Goal: Find specific page/section: Find specific page/section

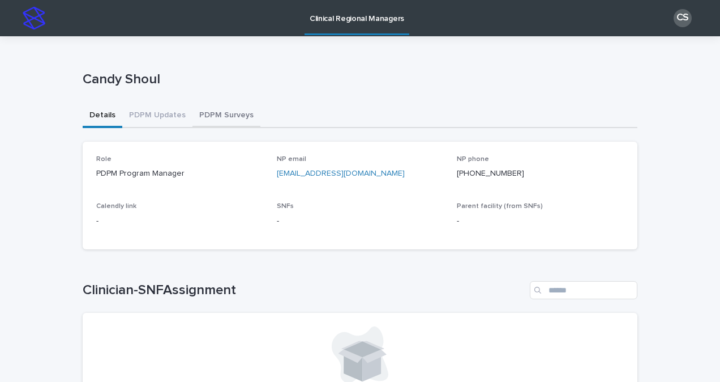
click at [207, 115] on button "PDPM Surveys" at bounding box center [226, 116] width 68 height 24
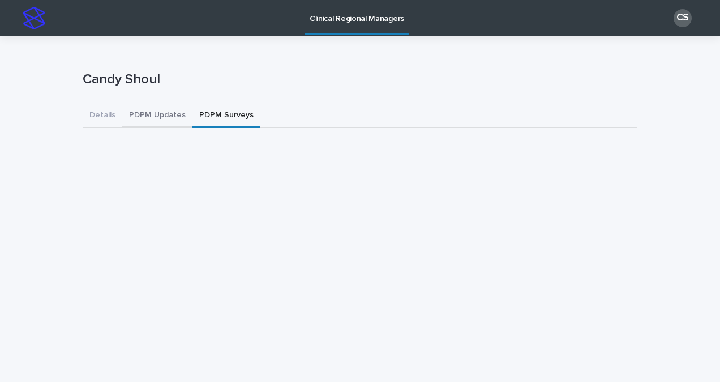
drag, startPoint x: 143, startPoint y: 112, endPoint x: 156, endPoint y: 114, distance: 13.3
click at [143, 112] on button "PDPM Updates" at bounding box center [157, 116] width 70 height 24
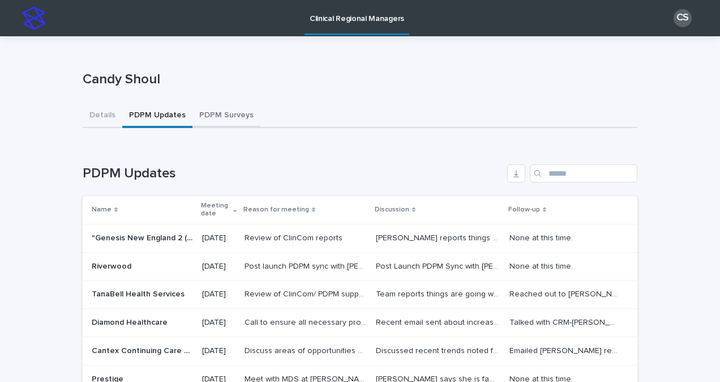
click at [212, 121] on button "PDPM Surveys" at bounding box center [226, 116] width 68 height 24
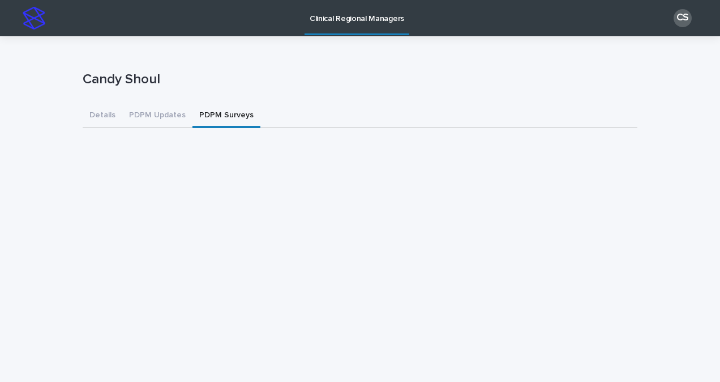
click at [166, 110] on button "PDPM Updates" at bounding box center [157, 116] width 70 height 24
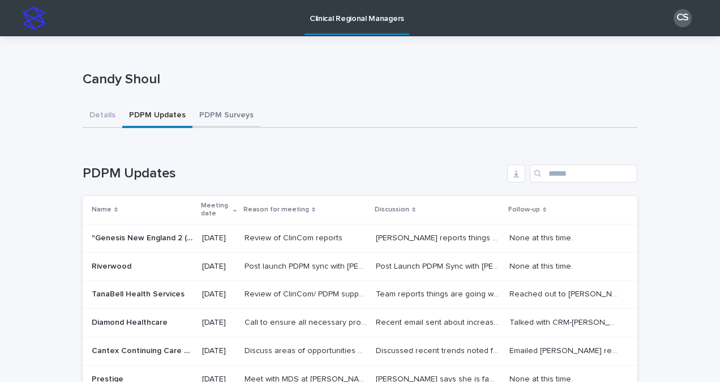
click at [203, 115] on button "PDPM Surveys" at bounding box center [226, 116] width 68 height 24
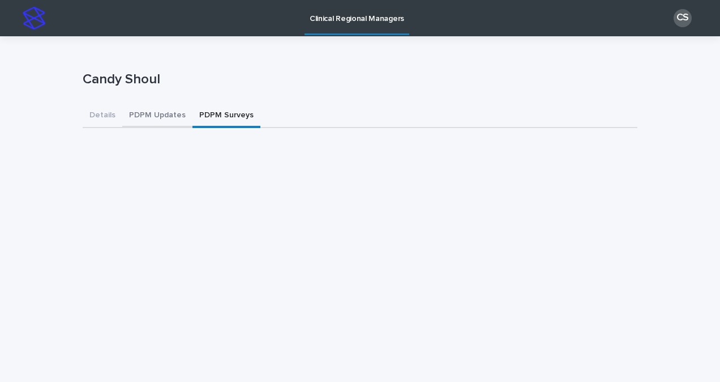
drag, startPoint x: 130, startPoint y: 107, endPoint x: 164, endPoint y: 115, distance: 34.5
click at [130, 107] on button "PDPM Updates" at bounding box center [157, 116] width 70 height 24
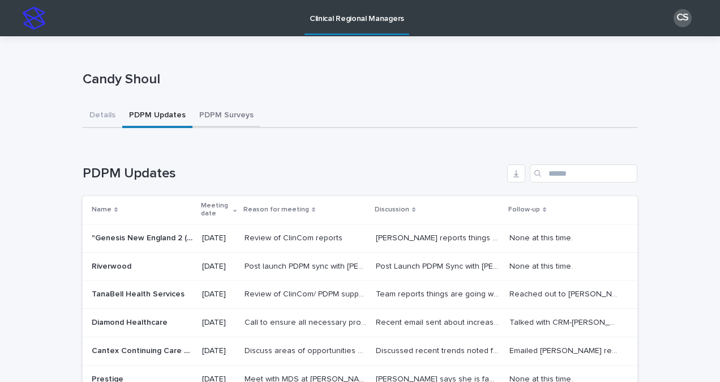
click at [192, 115] on button "PDPM Surveys" at bounding box center [226, 116] width 68 height 24
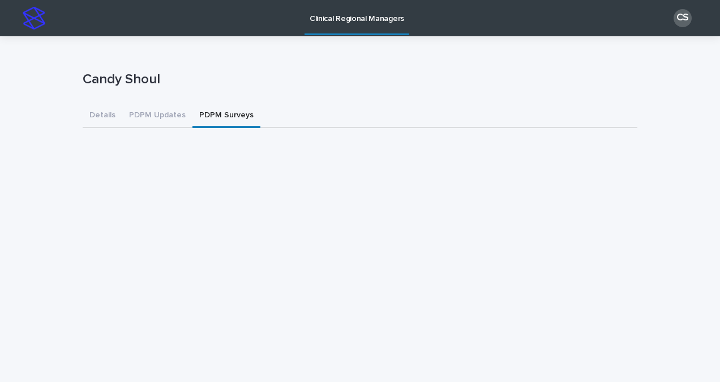
click at [132, 109] on button "PDPM Updates" at bounding box center [157, 116] width 70 height 24
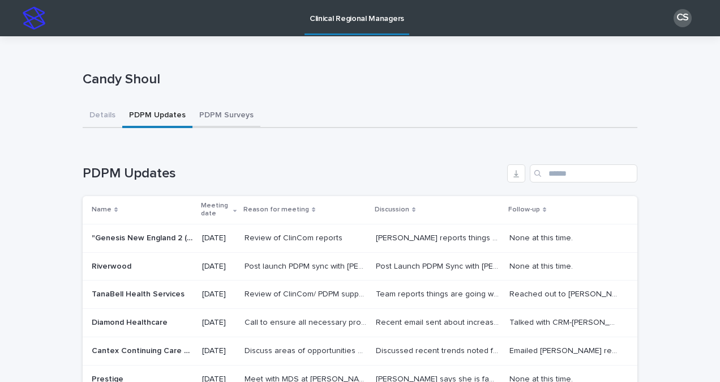
click at [220, 119] on button "PDPM Surveys" at bounding box center [226, 116] width 68 height 24
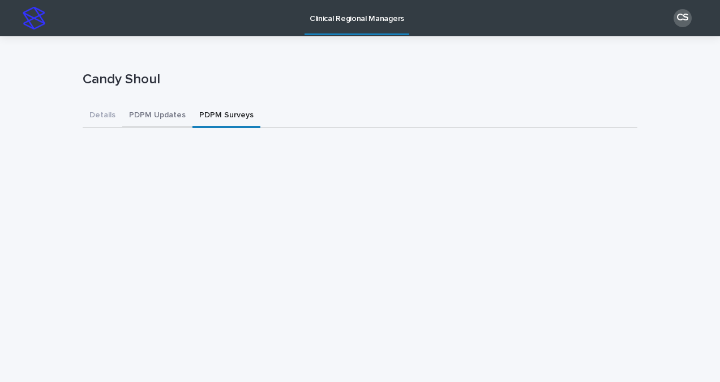
click at [127, 110] on button "PDPM Updates" at bounding box center [157, 116] width 70 height 24
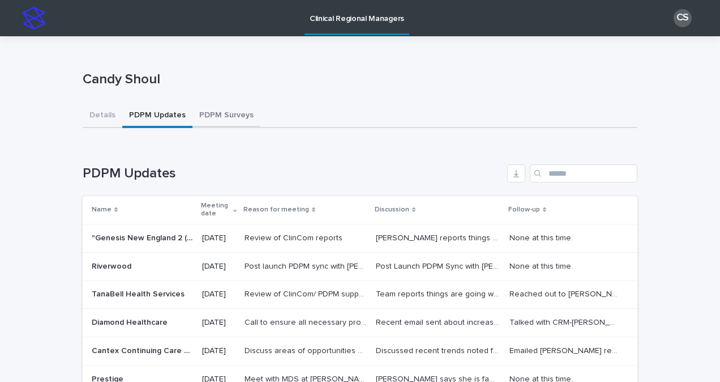
click at [204, 110] on button "PDPM Surveys" at bounding box center [226, 116] width 68 height 24
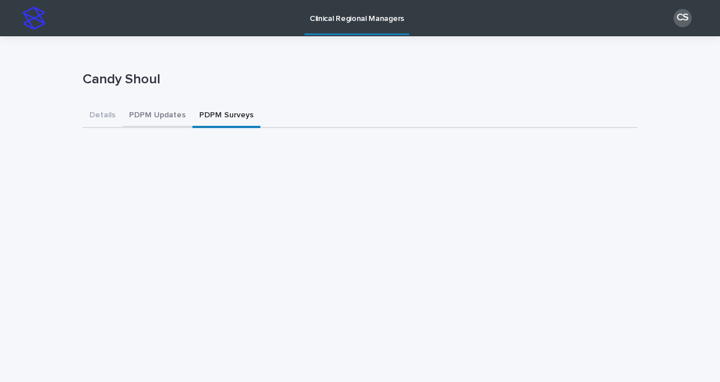
click at [155, 121] on button "PDPM Updates" at bounding box center [157, 116] width 70 height 24
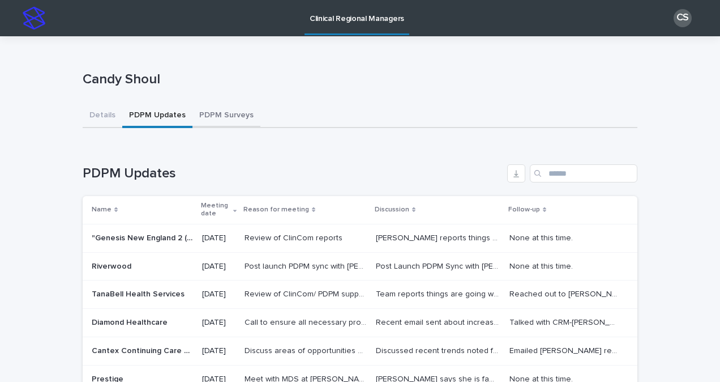
click at [202, 118] on button "PDPM Surveys" at bounding box center [226, 116] width 68 height 24
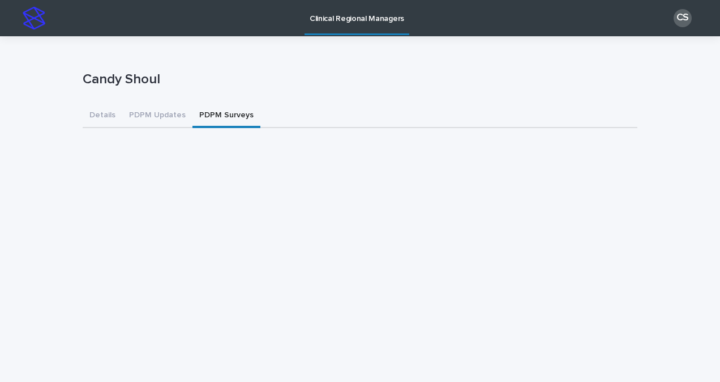
click at [151, 114] on button "PDPM Updates" at bounding box center [157, 116] width 70 height 24
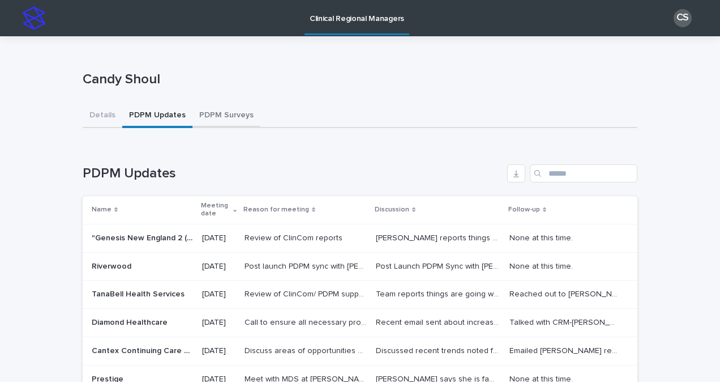
click at [194, 115] on button "PDPM Surveys" at bounding box center [226, 116] width 68 height 24
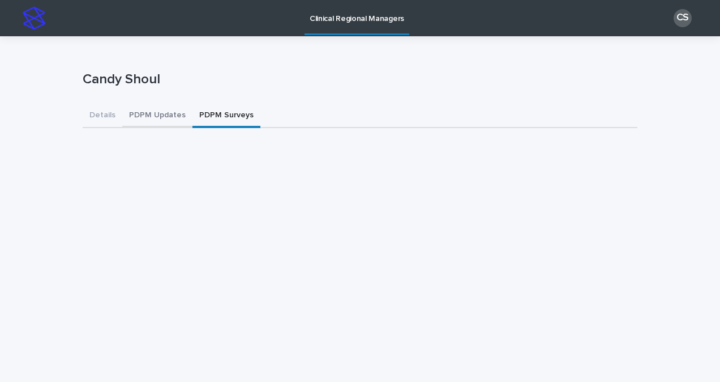
click at [153, 113] on button "PDPM Updates" at bounding box center [157, 116] width 70 height 24
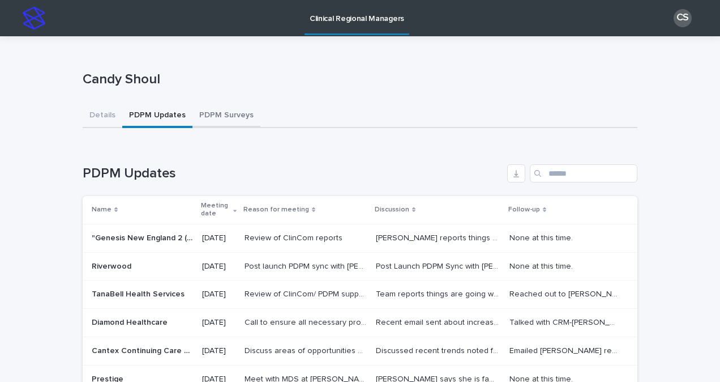
click at [228, 122] on button "PDPM Surveys" at bounding box center [226, 116] width 68 height 24
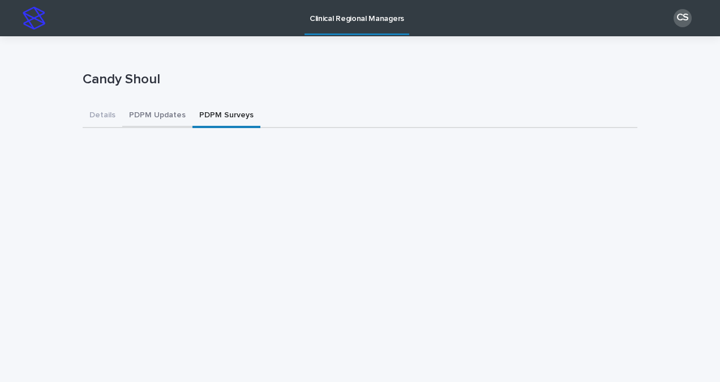
click at [154, 106] on button "PDPM Updates" at bounding box center [157, 116] width 70 height 24
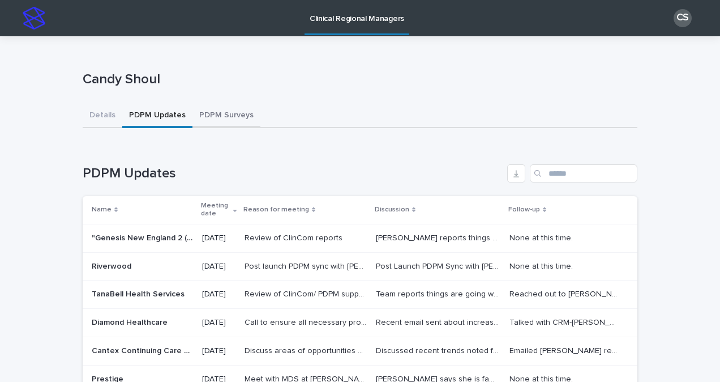
click at [216, 110] on button "PDPM Surveys" at bounding box center [226, 116] width 68 height 24
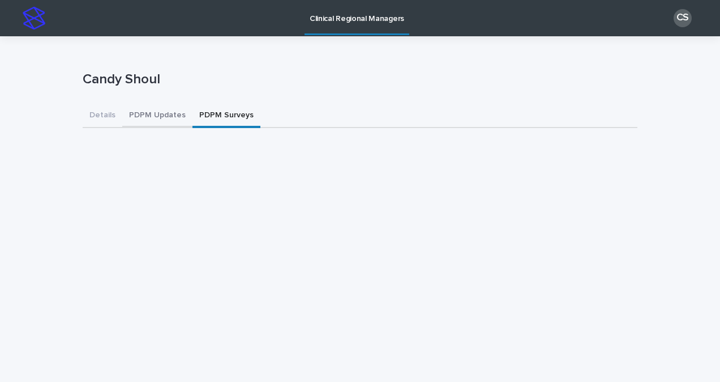
click at [160, 120] on button "PDPM Updates" at bounding box center [157, 116] width 70 height 24
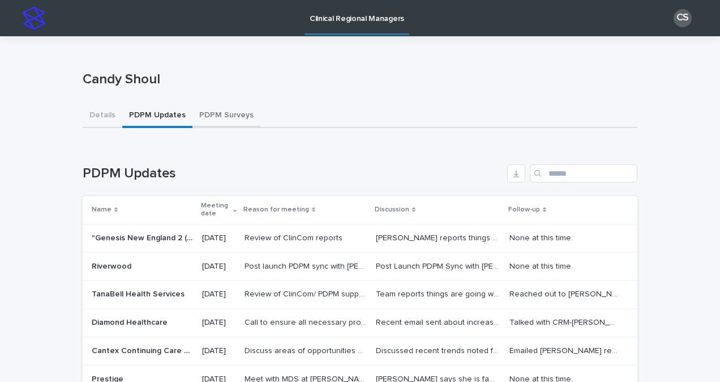
click at [211, 117] on button "PDPM Surveys" at bounding box center [226, 116] width 68 height 24
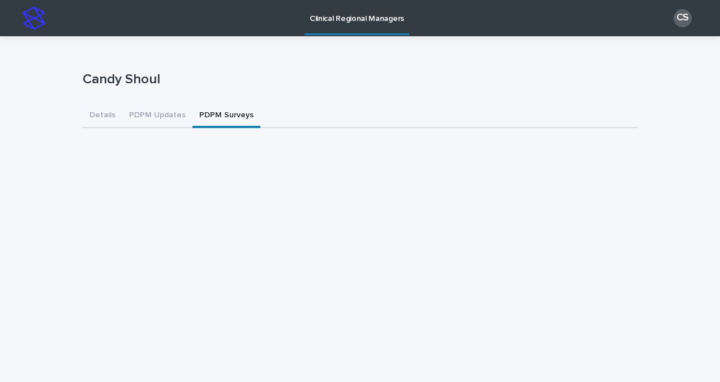
click at [156, 114] on button "PDPM Updates" at bounding box center [157, 116] width 70 height 24
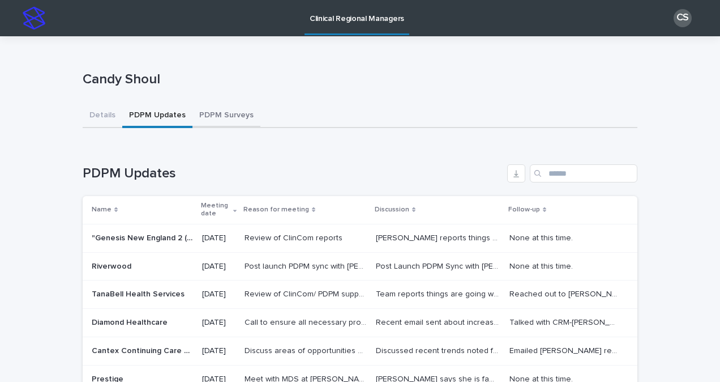
click at [223, 112] on button "PDPM Surveys" at bounding box center [226, 116] width 68 height 24
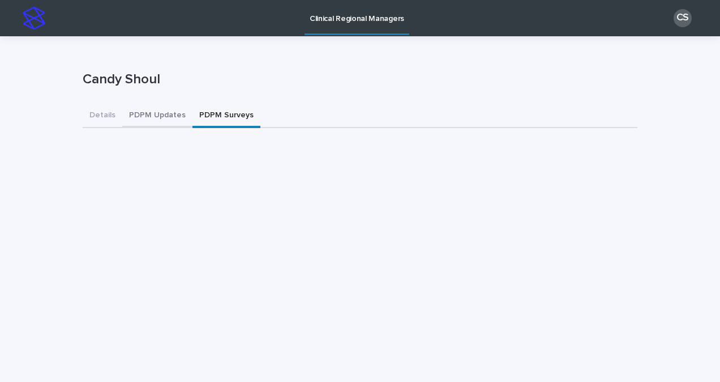
drag, startPoint x: 167, startPoint y: 117, endPoint x: 223, endPoint y: 113, distance: 56.1
click at [167, 115] on button "PDPM Updates" at bounding box center [157, 116] width 70 height 24
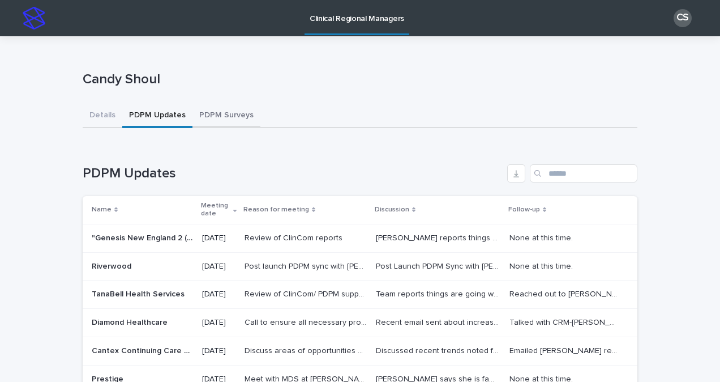
click at [223, 113] on button "PDPM Surveys" at bounding box center [226, 116] width 68 height 24
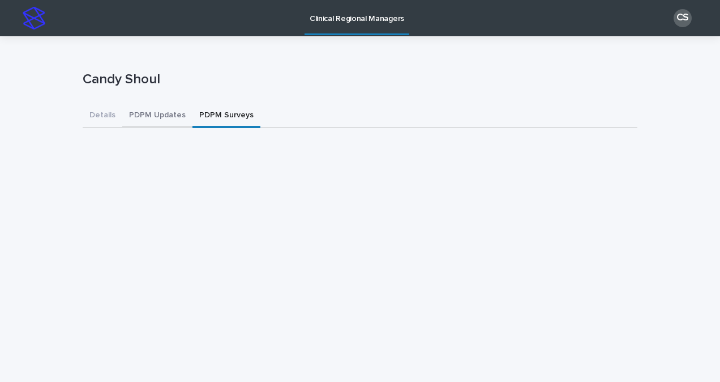
click at [150, 114] on button "PDPM Updates" at bounding box center [157, 116] width 70 height 24
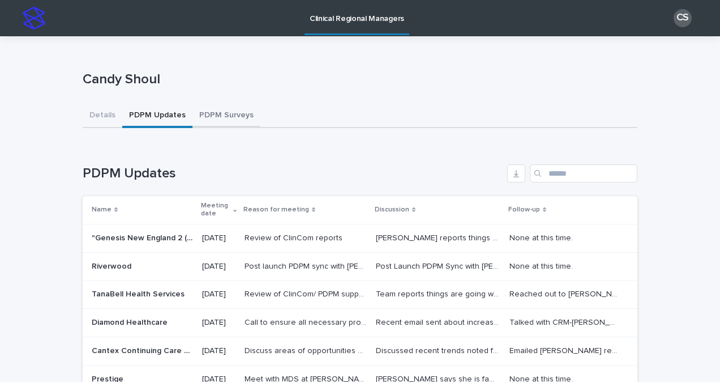
click at [211, 113] on button "PDPM Surveys" at bounding box center [226, 116] width 68 height 24
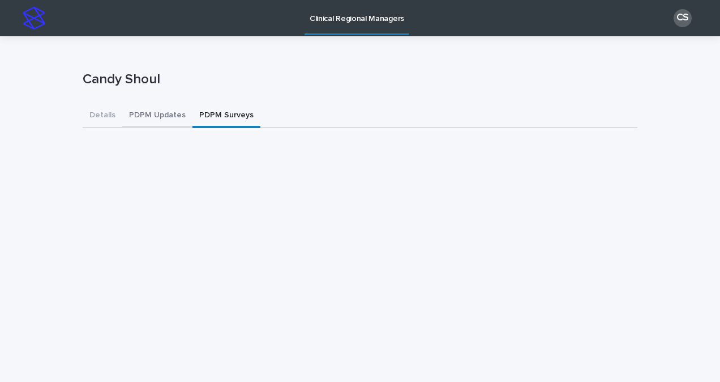
drag, startPoint x: 138, startPoint y: 114, endPoint x: 173, endPoint y: 127, distance: 37.2
click at [138, 114] on button "PDPM Updates" at bounding box center [157, 116] width 70 height 24
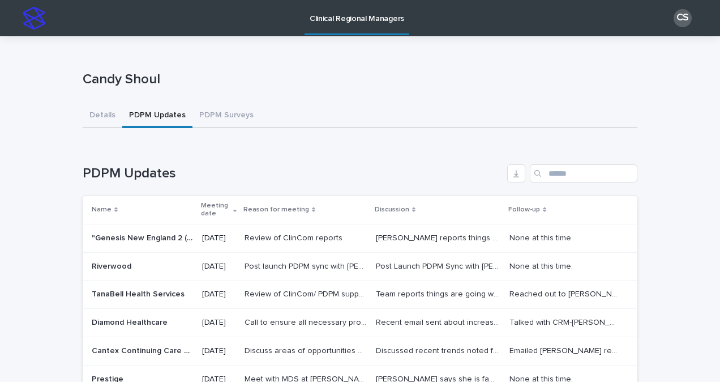
click at [223, 120] on button "PDPM Surveys" at bounding box center [226, 116] width 68 height 24
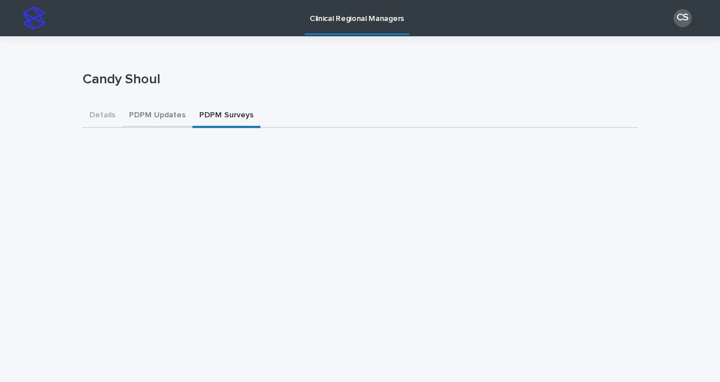
click at [165, 118] on button "PDPM Updates" at bounding box center [157, 116] width 70 height 24
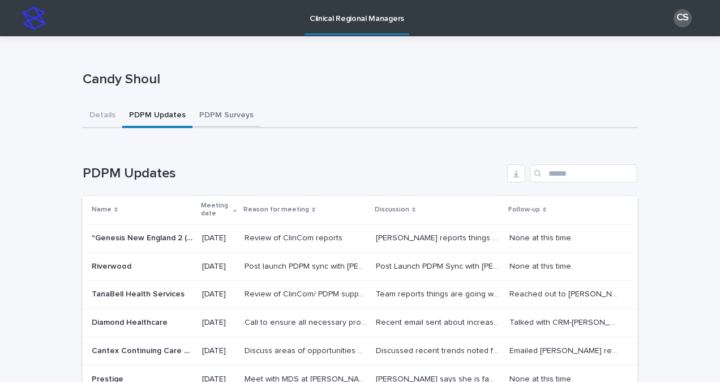
click at [204, 119] on button "PDPM Surveys" at bounding box center [226, 116] width 68 height 24
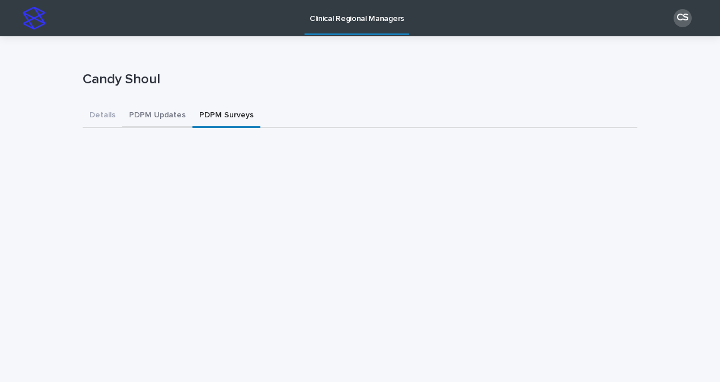
click at [153, 127] on button "PDPM Updates" at bounding box center [157, 116] width 70 height 24
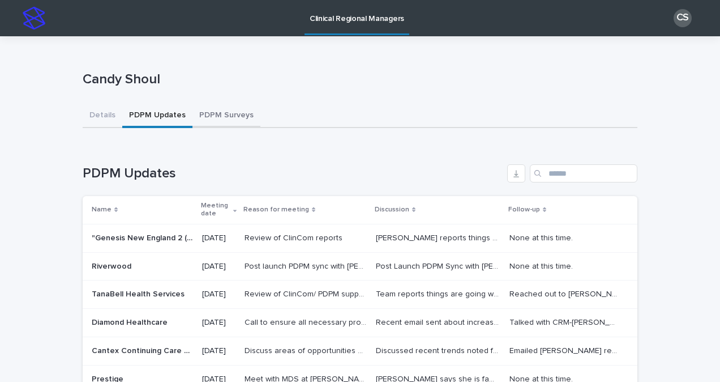
click at [202, 119] on button "PDPM Surveys" at bounding box center [226, 116] width 68 height 24
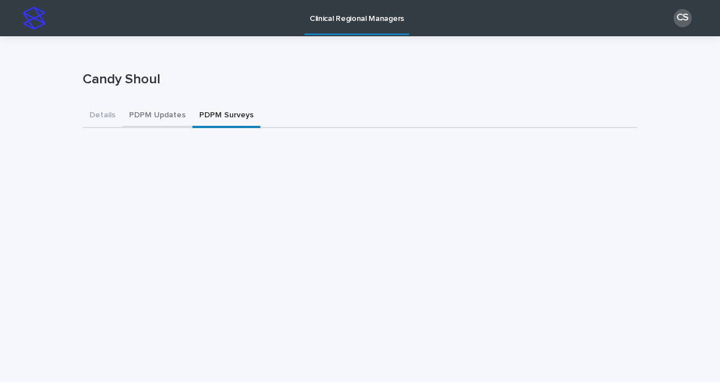
click at [159, 115] on button "PDPM Updates" at bounding box center [157, 116] width 70 height 24
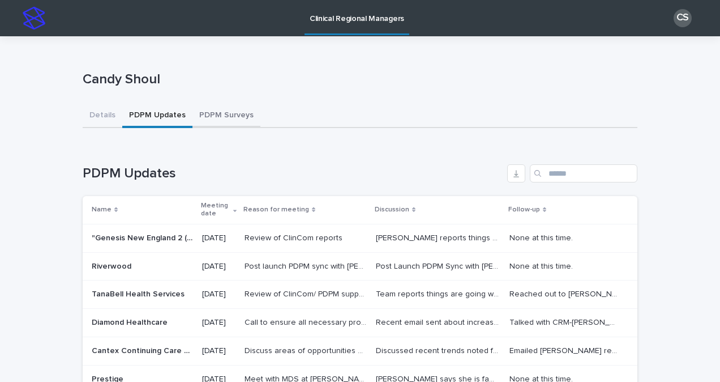
click at [209, 114] on button "PDPM Surveys" at bounding box center [226, 116] width 68 height 24
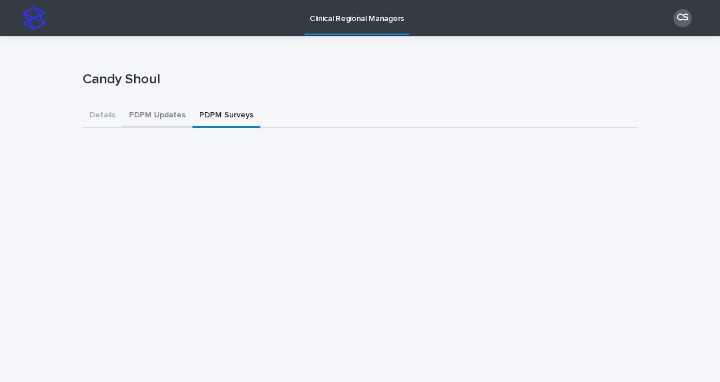
drag, startPoint x: 173, startPoint y: 115, endPoint x: 199, endPoint y: 115, distance: 26.0
click at [173, 115] on button "PDPM Updates" at bounding box center [157, 116] width 70 height 24
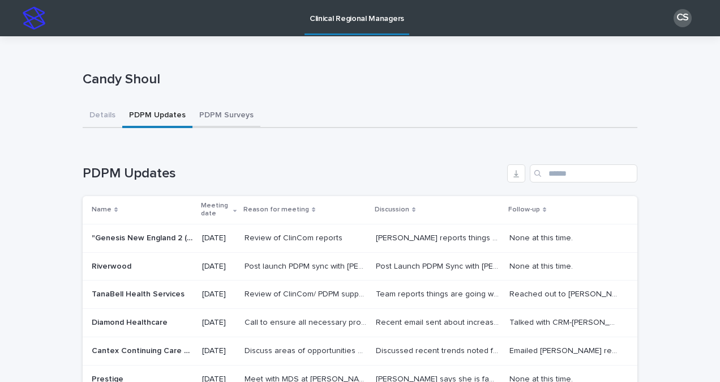
click at [199, 115] on button "PDPM Surveys" at bounding box center [226, 116] width 68 height 24
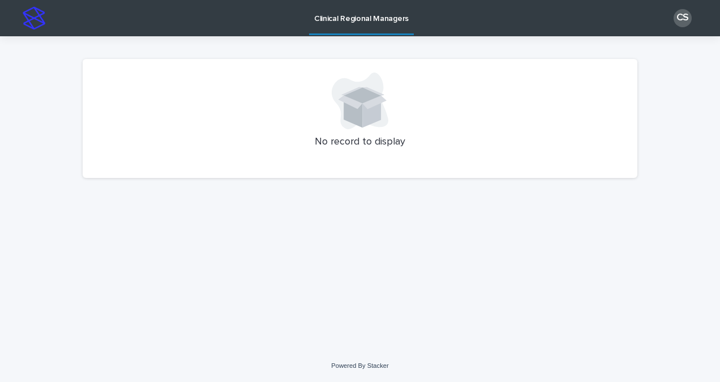
click at [381, 15] on p "Clinical Regional Managers" at bounding box center [361, 12] width 95 height 24
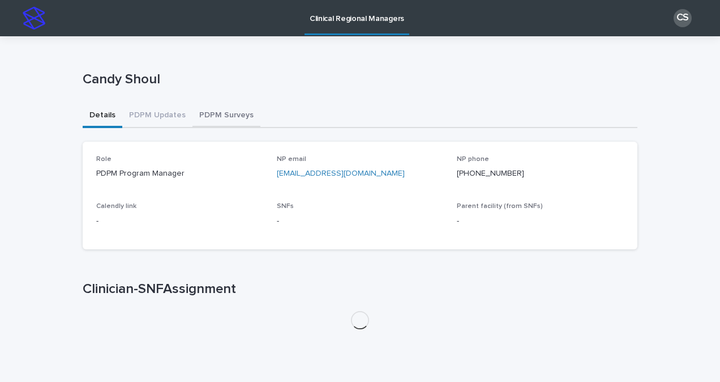
click at [234, 108] on button "PDPM Surveys" at bounding box center [226, 116] width 68 height 24
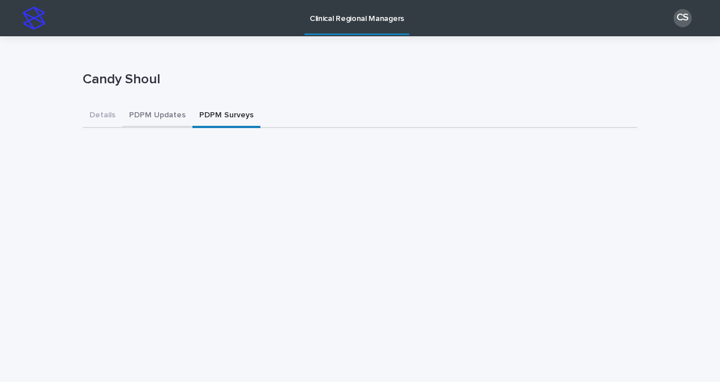
click at [139, 113] on button "PDPM Updates" at bounding box center [157, 116] width 70 height 24
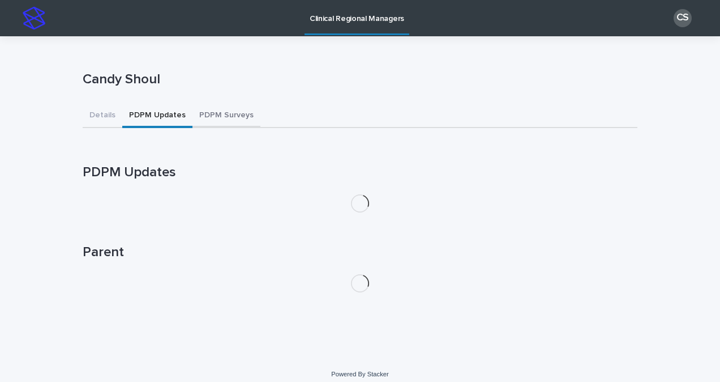
click at [202, 115] on button "PDPM Surveys" at bounding box center [226, 116] width 68 height 24
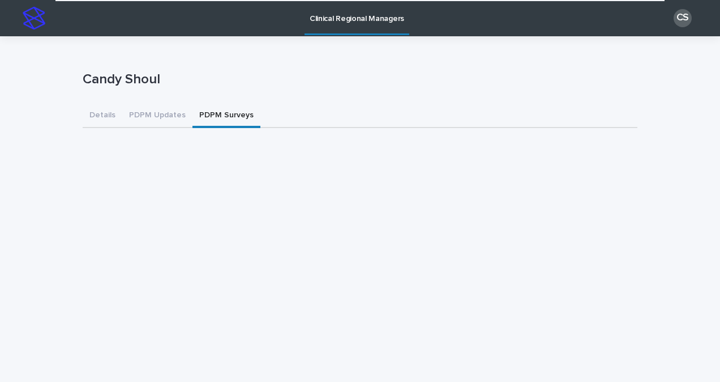
click at [125, 117] on button "PDPM Updates" at bounding box center [157, 116] width 70 height 24
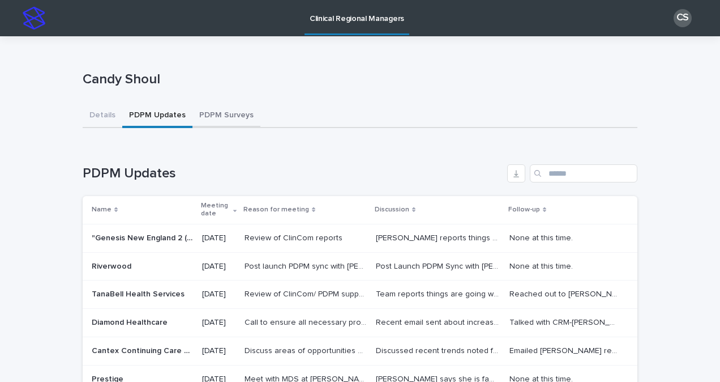
click at [212, 109] on button "PDPM Surveys" at bounding box center [226, 116] width 68 height 24
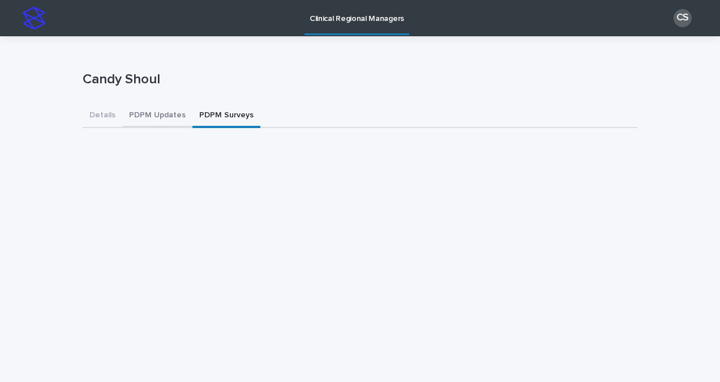
drag, startPoint x: 171, startPoint y: 115, endPoint x: 215, endPoint y: 115, distance: 44.2
click at [171, 115] on button "PDPM Updates" at bounding box center [157, 116] width 70 height 24
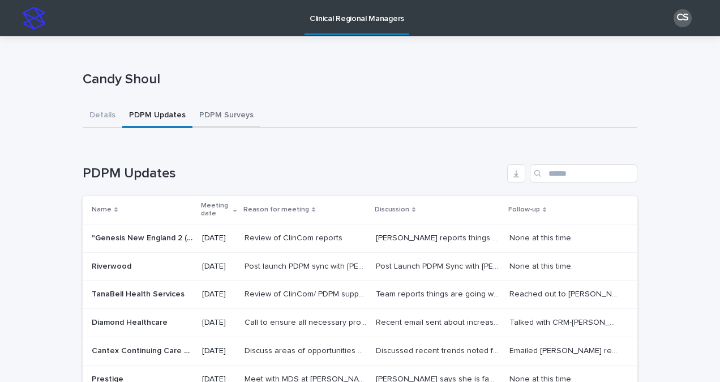
click at [220, 115] on button "PDPM Surveys" at bounding box center [226, 116] width 68 height 24
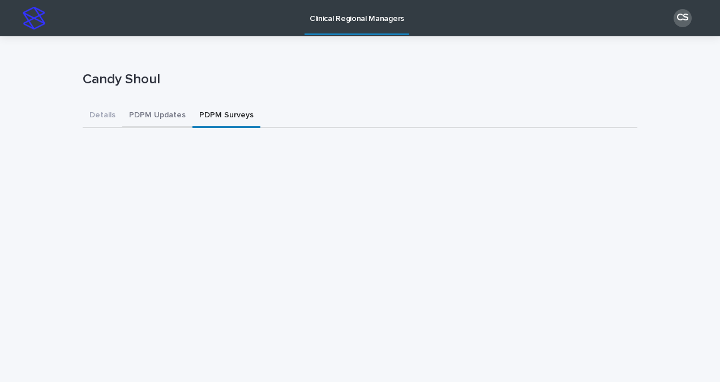
click at [164, 113] on button "PDPM Updates" at bounding box center [157, 116] width 70 height 24
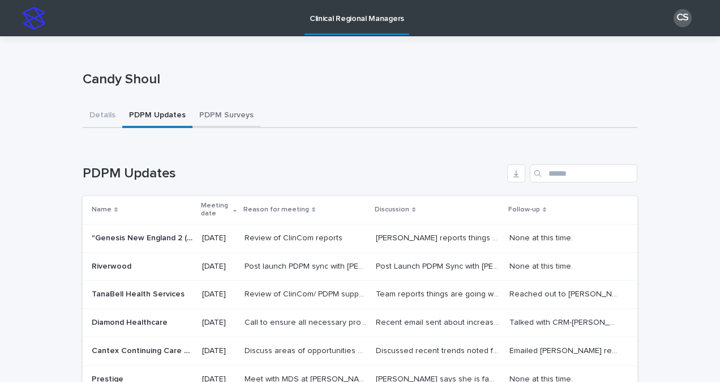
click at [213, 113] on button "PDPM Surveys" at bounding box center [226, 116] width 68 height 24
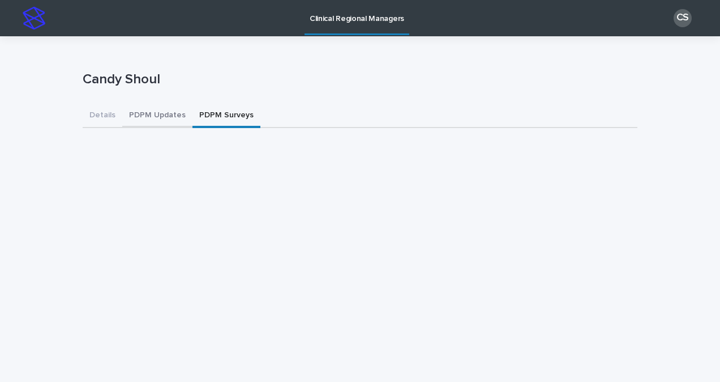
drag, startPoint x: 153, startPoint y: 118, endPoint x: 198, endPoint y: 118, distance: 44.2
click at [153, 118] on button "PDPM Updates" at bounding box center [157, 116] width 70 height 24
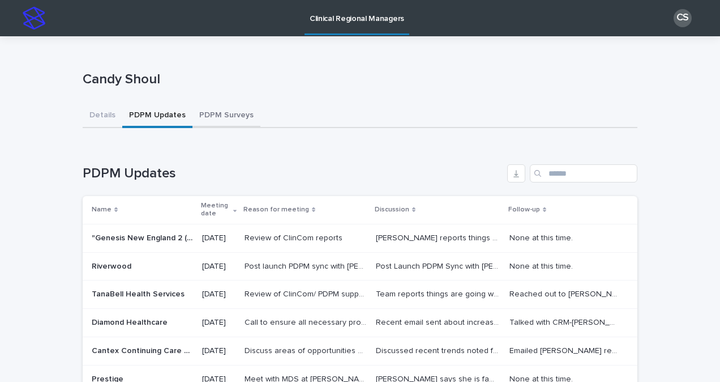
click at [208, 118] on button "PDPM Surveys" at bounding box center [226, 116] width 68 height 24
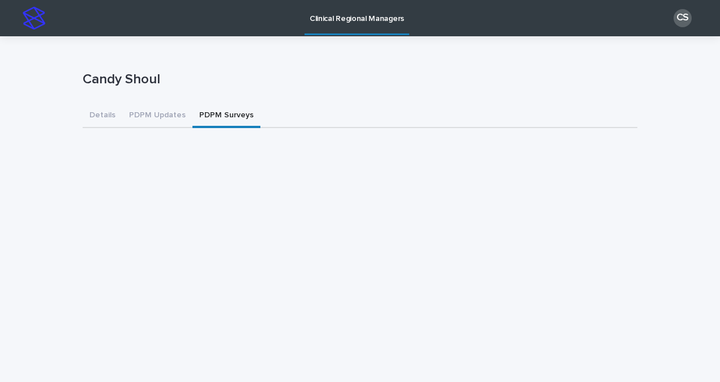
click at [154, 118] on button "PDPM Updates" at bounding box center [157, 116] width 70 height 24
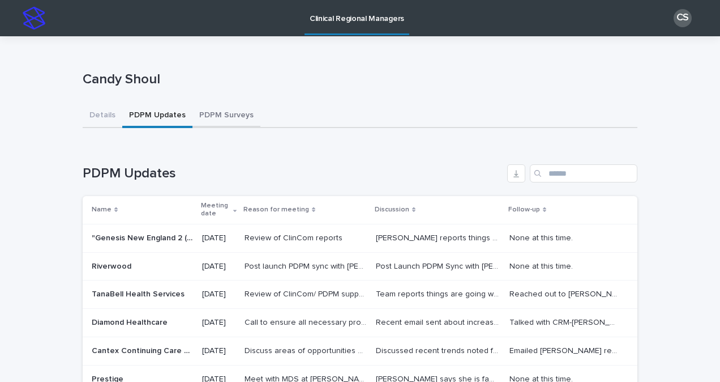
click at [214, 115] on button "PDPM Surveys" at bounding box center [226, 116] width 68 height 24
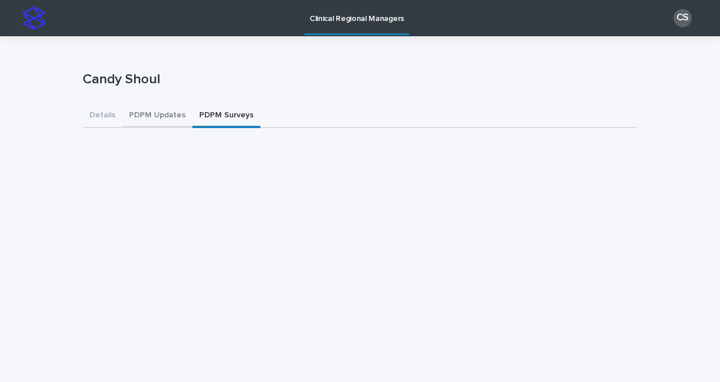
click at [138, 117] on button "PDPM Updates" at bounding box center [157, 116] width 70 height 24
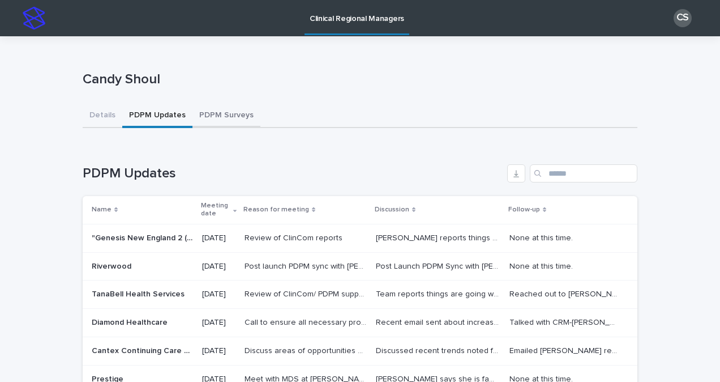
click at [199, 116] on button "PDPM Surveys" at bounding box center [226, 116] width 68 height 24
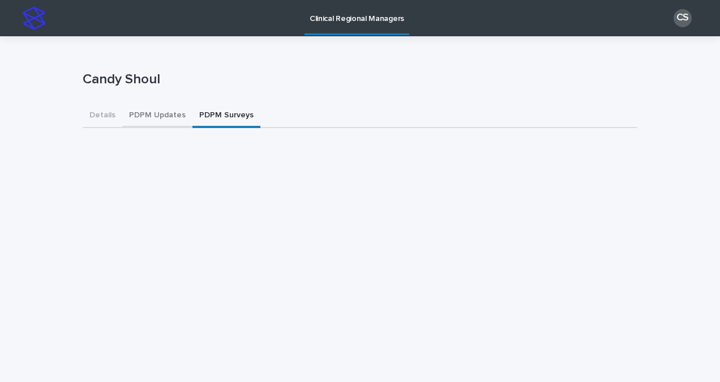
drag, startPoint x: 128, startPoint y: 118, endPoint x: 199, endPoint y: 118, distance: 71.3
click at [128, 118] on button "PDPM Updates" at bounding box center [157, 116] width 70 height 24
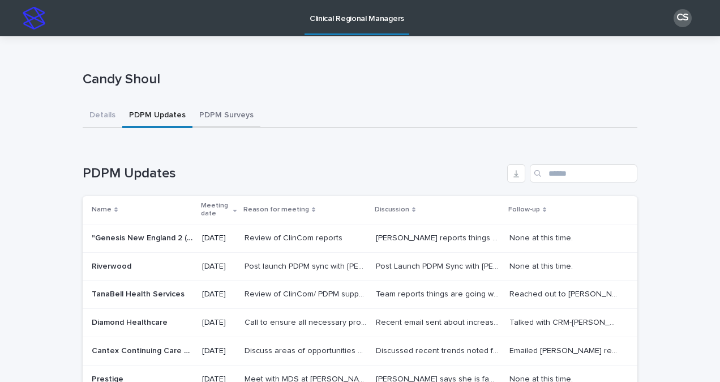
click at [199, 118] on button "PDPM Surveys" at bounding box center [226, 116] width 68 height 24
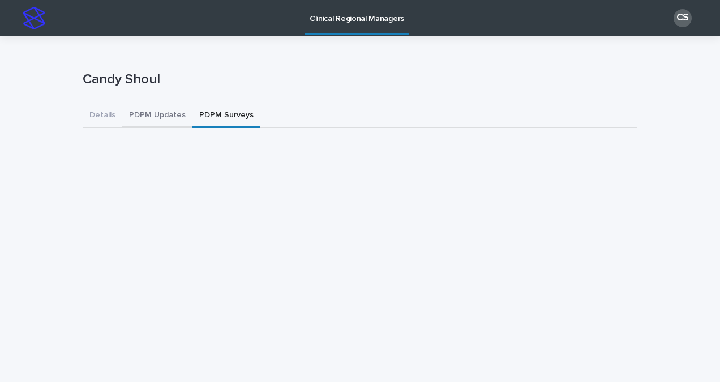
click at [143, 120] on button "PDPM Updates" at bounding box center [157, 116] width 70 height 24
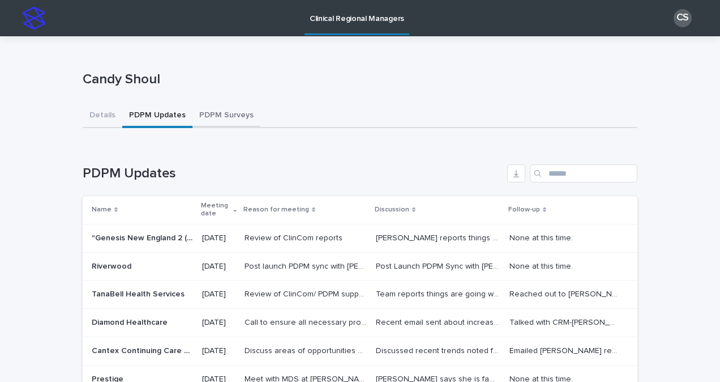
click at [207, 121] on button "PDPM Surveys" at bounding box center [226, 116] width 68 height 24
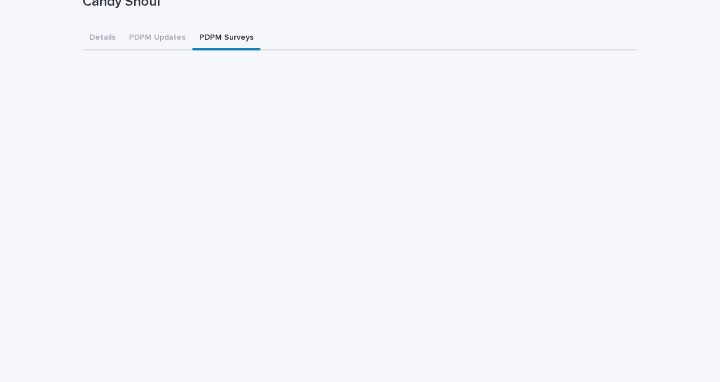
scroll to position [113, 0]
